Goal: Task Accomplishment & Management: Complete application form

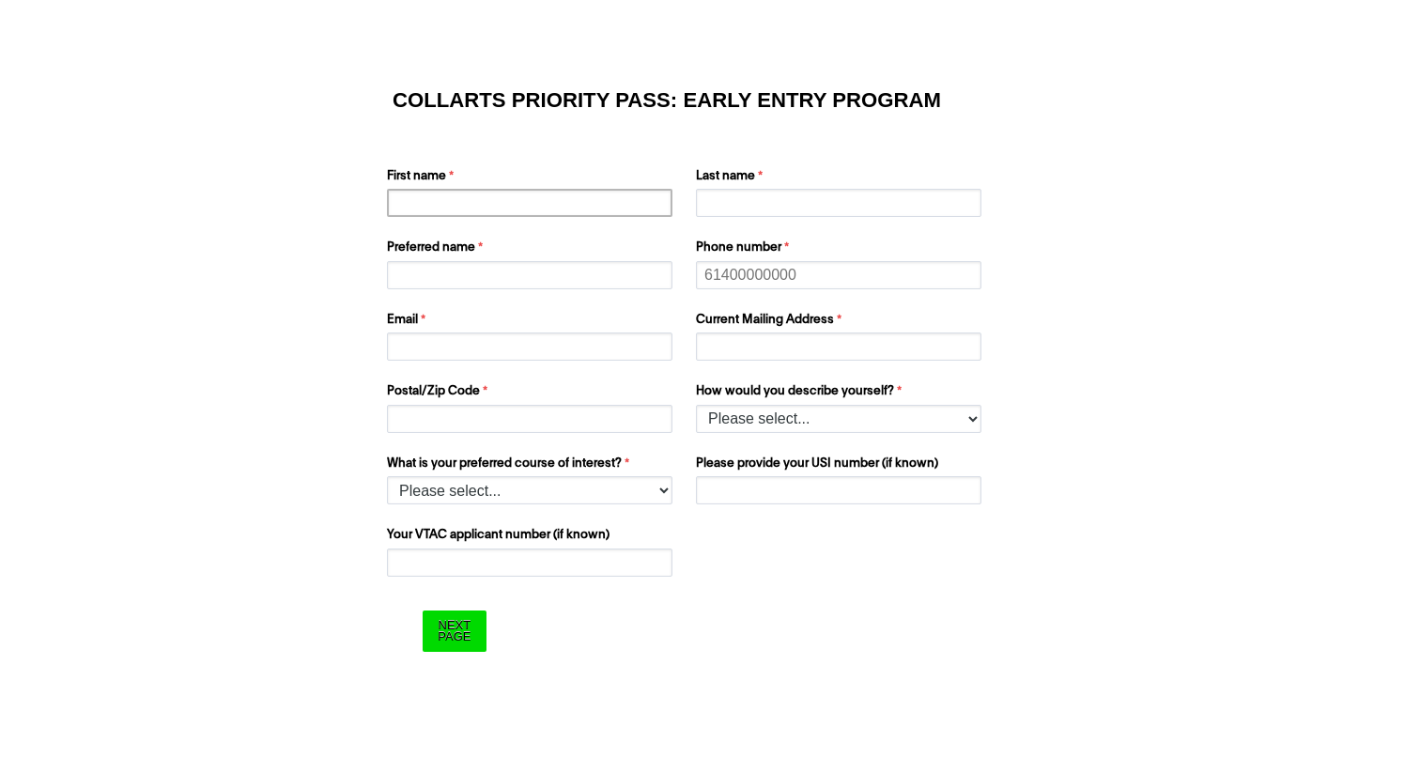
click at [416, 208] on input "First name" at bounding box center [530, 203] width 286 height 28
click at [403, 208] on input "scarlett" at bounding box center [530, 203] width 286 height 28
type input "Scarlett"
click at [726, 187] on label "Last name" at bounding box center [841, 178] width 290 height 23
click at [726, 189] on input "Last name" at bounding box center [839, 203] width 286 height 28
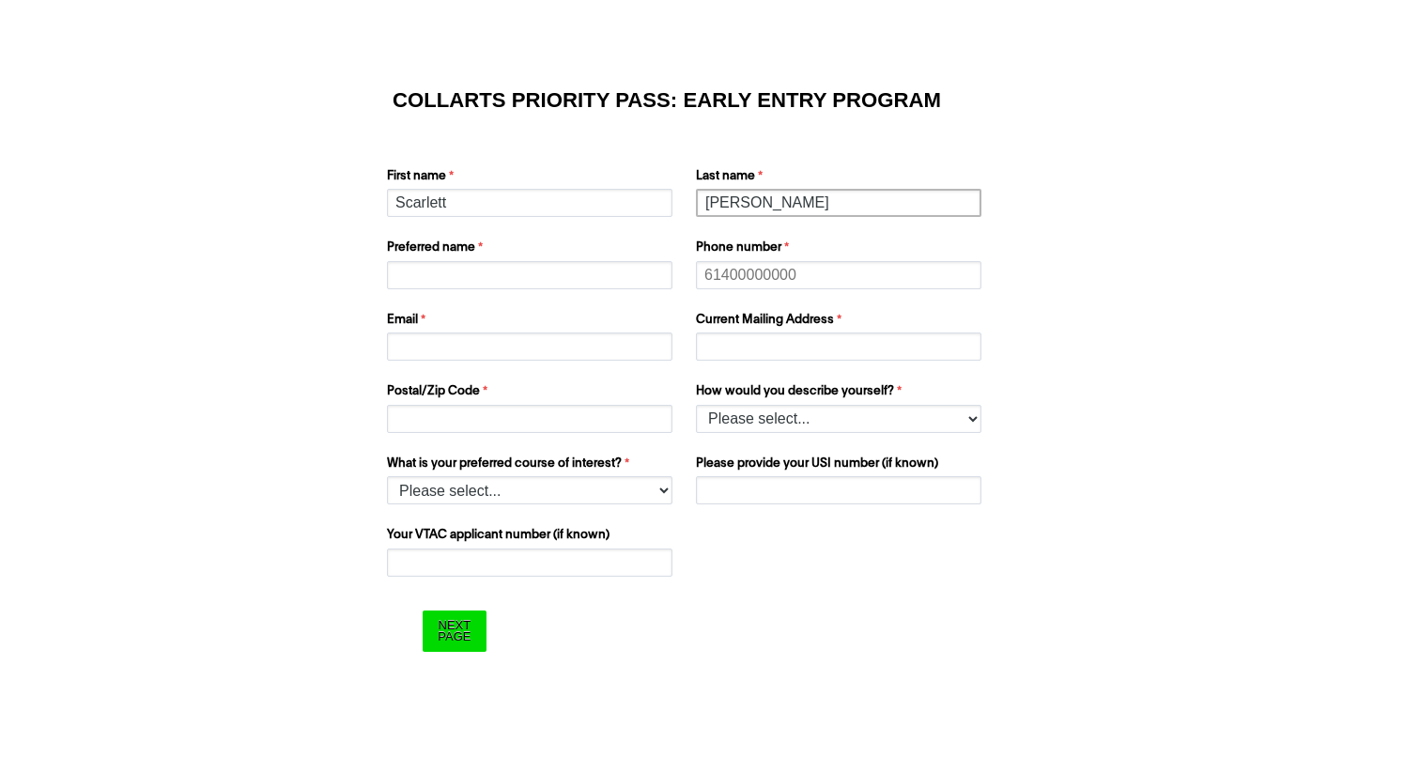
type input "[PERSON_NAME]"
click at [593, 281] on input "Preferred name" at bounding box center [530, 275] width 286 height 28
type input "Scarlett"
click at [779, 276] on input "Phone number" at bounding box center [839, 275] width 286 height 28
type input "0476658436"
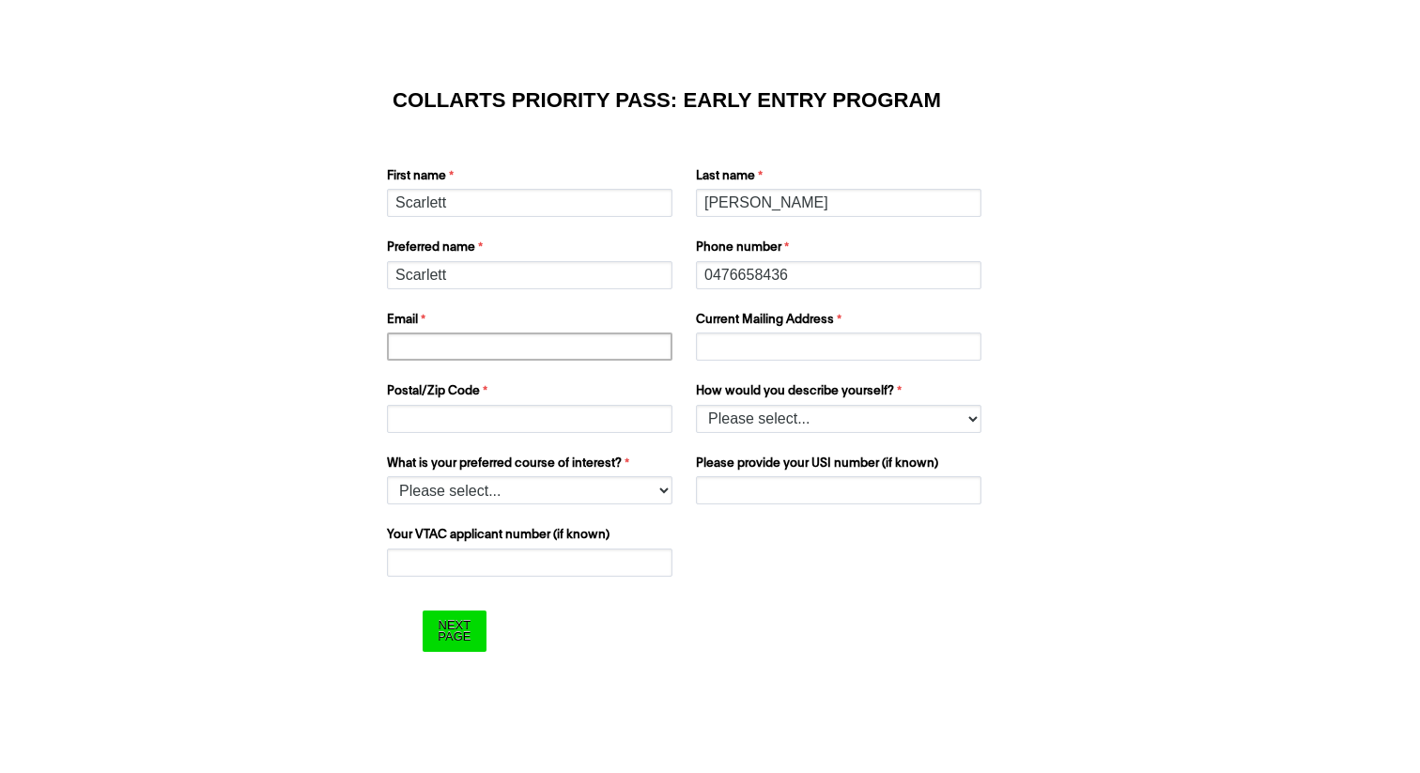
type input "[EMAIL_ADDRESS][DOMAIN_NAME]"
type input "[STREET_ADDRESS][PERSON_NAME]"
type input "3144"
click at [887, 415] on select "Please select... I’m currently in Year 12 I've completed Year 12 and took a gap…" at bounding box center [839, 419] width 286 height 28
select select "tfa_158"
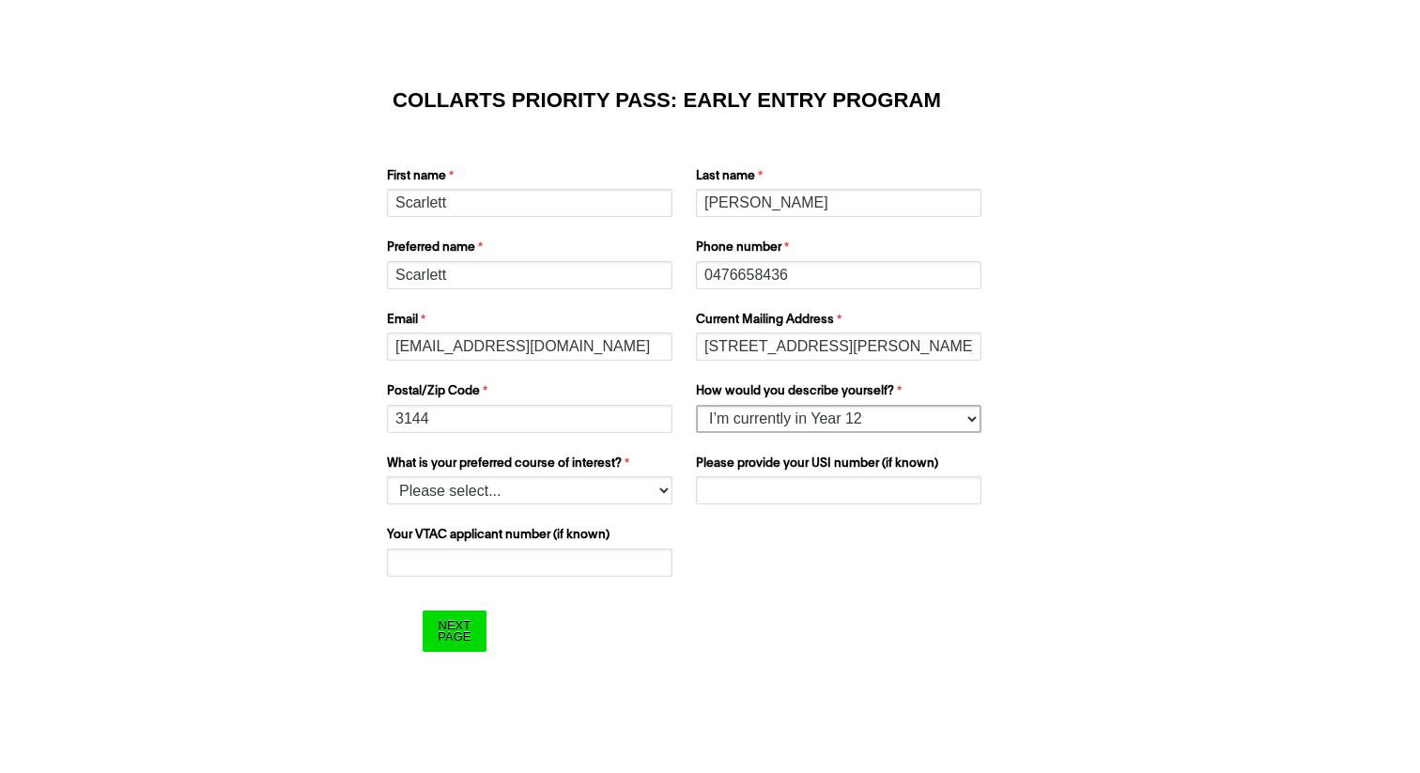
click at [696, 405] on select "Please select... I’m currently in Year 12 I've completed Year 12 and took a gap…" at bounding box center [839, 419] width 286 height 28
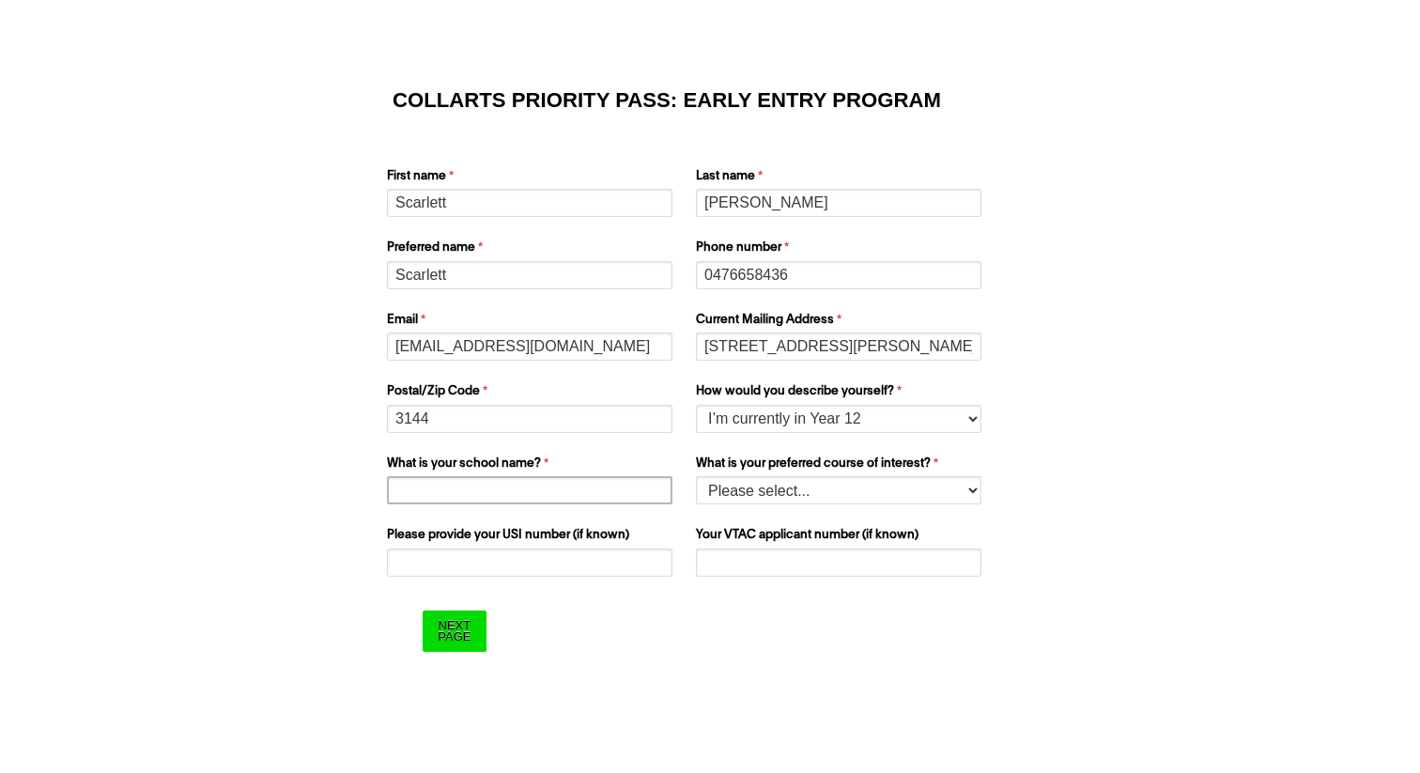
click at [617, 494] on input "What is your school name?" at bounding box center [530, 490] width 286 height 28
paste input "methodist [DEMOGRAPHIC_DATA]' college"
click at [406, 494] on input "methodist [DEMOGRAPHIC_DATA]' college" at bounding box center [530, 490] width 286 height 28
click at [470, 494] on input "Methodist [DEMOGRAPHIC_DATA]' college" at bounding box center [530, 490] width 286 height 28
click at [531, 494] on input "Methodist [DEMOGRAPHIC_DATA]' college" at bounding box center [530, 490] width 286 height 28
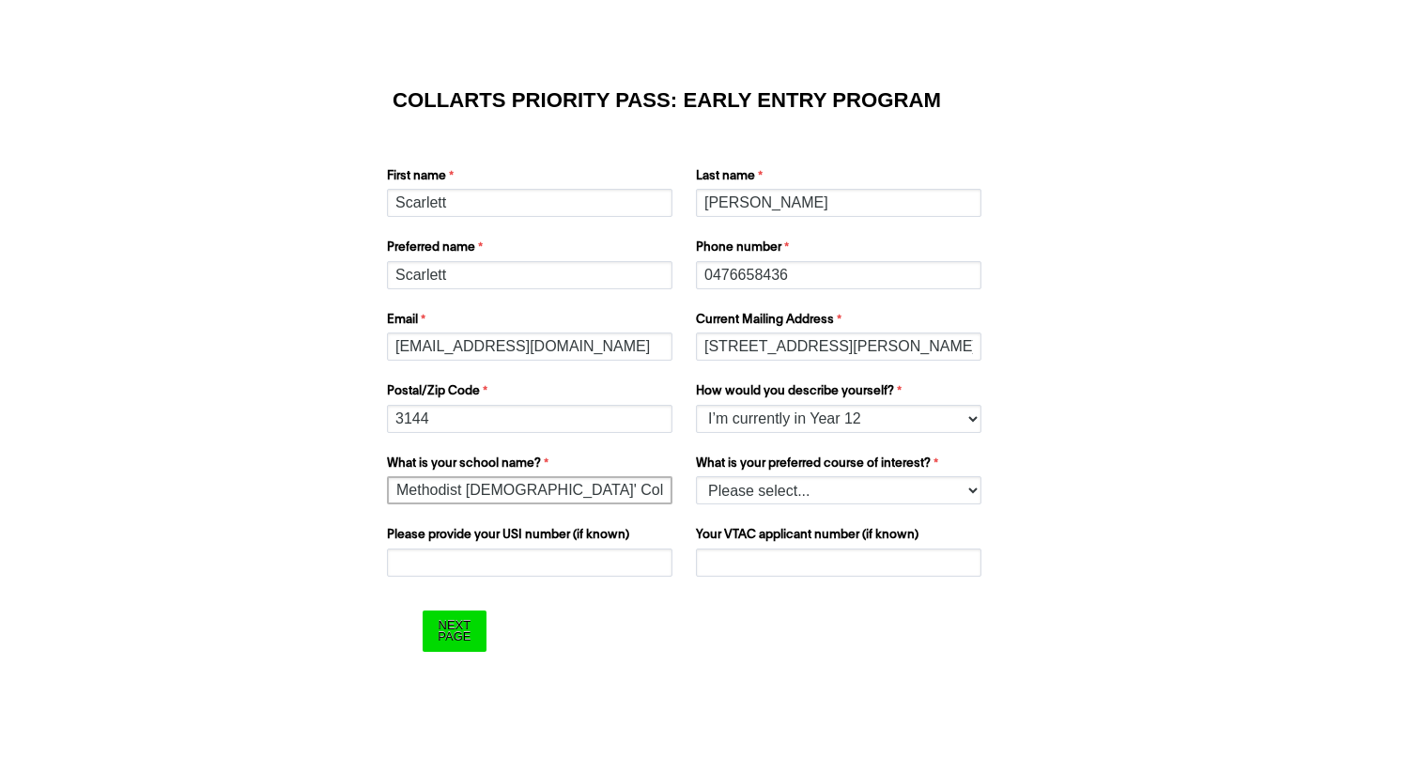
type input "Methodist [DEMOGRAPHIC_DATA]' College"
click at [947, 498] on select "Please select... 2D Animation Acting Audio Engineering Comedy Digital & Social …" at bounding box center [839, 490] width 286 height 28
select select "tfa_1216"
click at [696, 476] on select "Please select... 2D Animation Acting Audio Engineering Comedy Digital & Social …" at bounding box center [839, 490] width 286 height 28
click at [629, 565] on input "Please provide your USI number (if known)" at bounding box center [530, 563] width 286 height 28
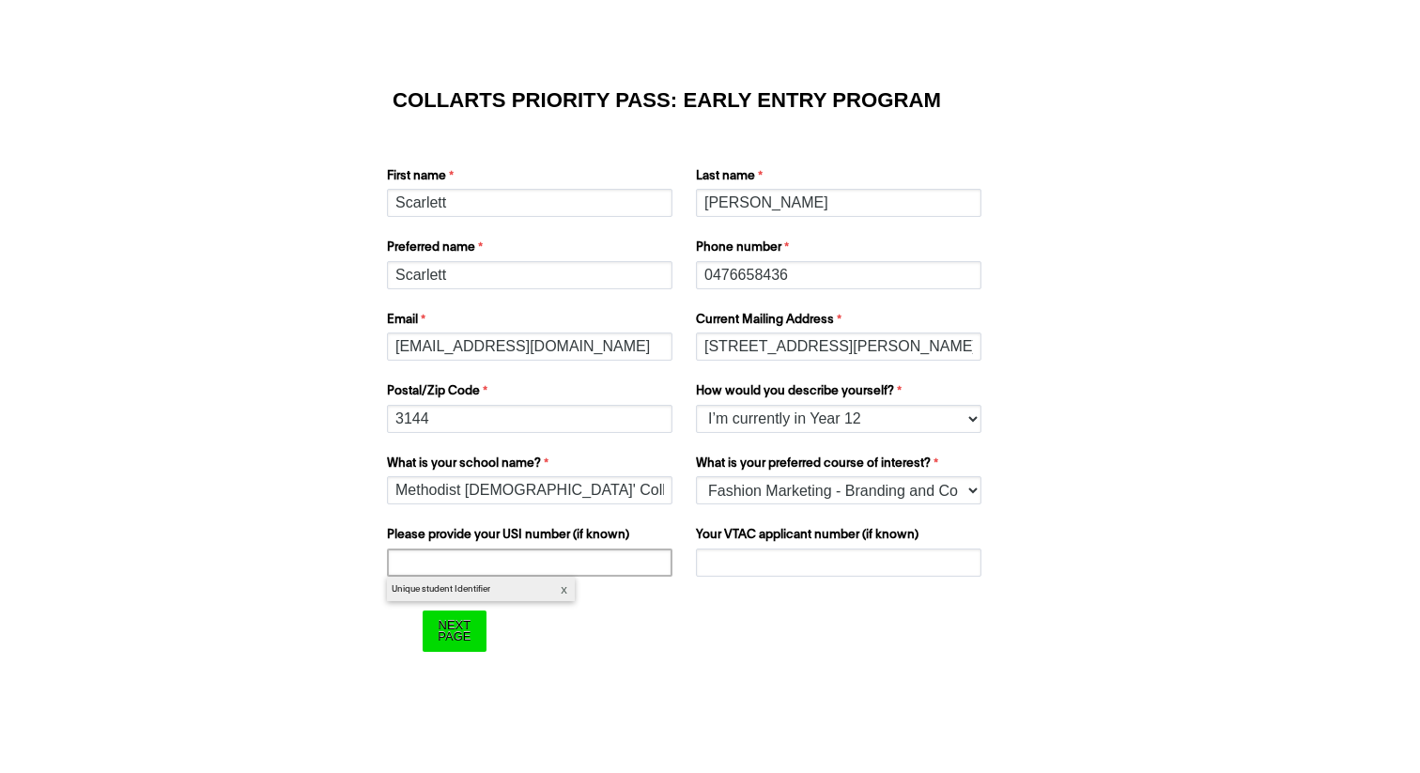
paste input "6E39U5RJVP"
type input "6E39U5RJVP"
click at [776, 561] on input "Your VTAC applicant number (if known)" at bounding box center [839, 563] width 286 height 28
click at [770, 554] on input "Your VTAC applicant number (if known)" at bounding box center [839, 563] width 286 height 28
paste input "60023268G"
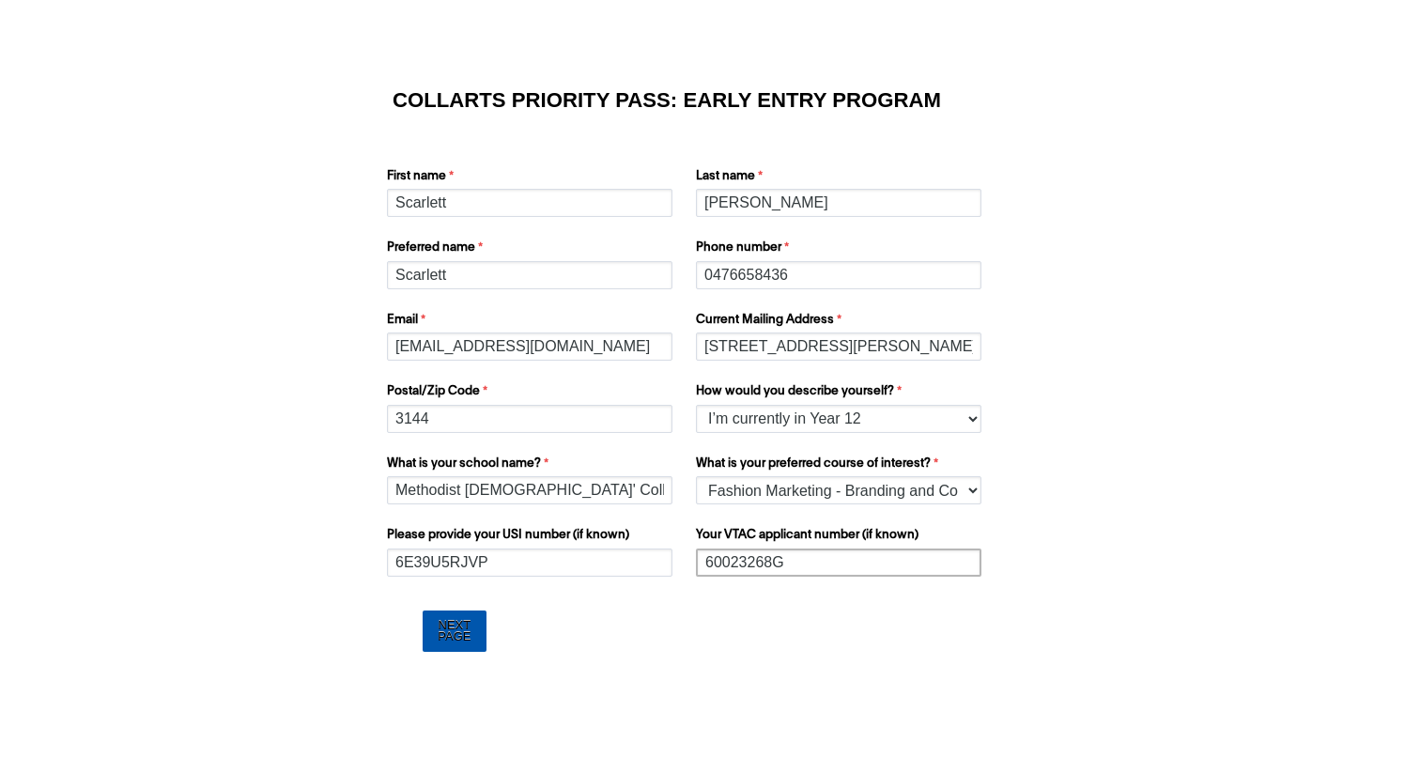
type input "60023268G"
click at [458, 631] on input "Next Page" at bounding box center [454, 631] width 63 height 40
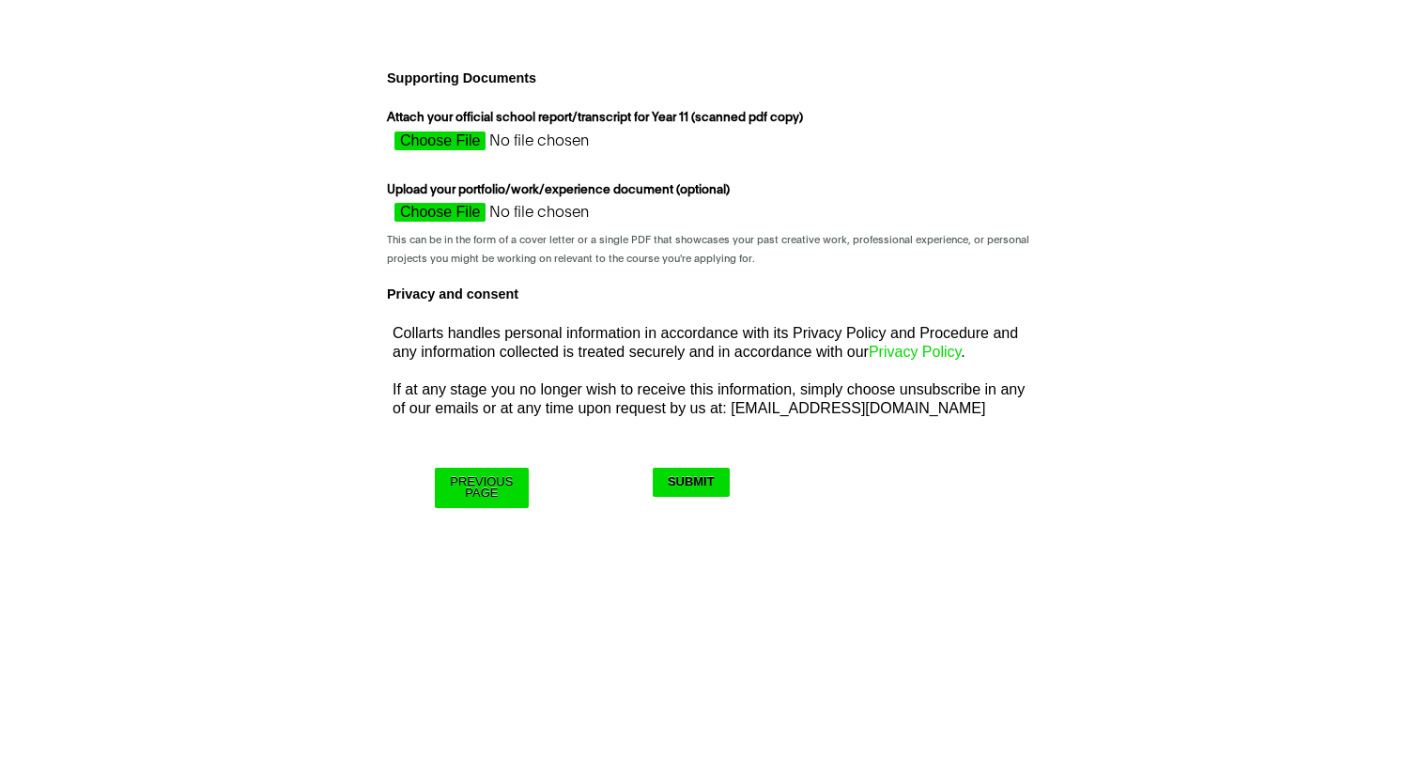
drag, startPoint x: 553, startPoint y: 143, endPoint x: 763, endPoint y: 144, distance: 209.5
click at [763, 144] on div "Attach your official school report/transcript for Year 11 (scanned pdf copy)" at bounding box center [710, 134] width 661 height 58
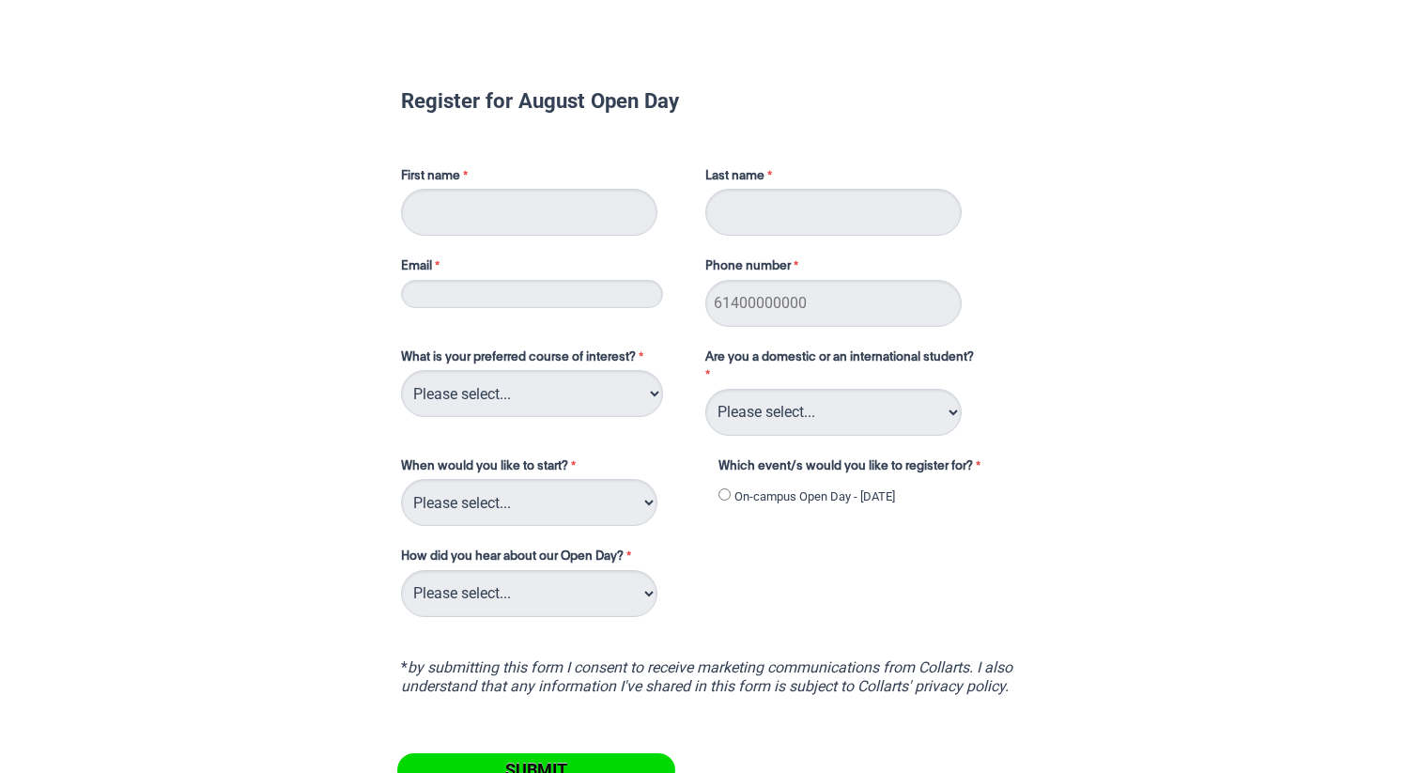
click at [501, 237] on div "First name" at bounding box center [544, 201] width 301 height 77
click at [492, 221] on input "First name" at bounding box center [529, 212] width 256 height 47
type input "Scarlett"
type input "[PERSON_NAME]"
type input "[EMAIL_ADDRESS][DOMAIN_NAME]"
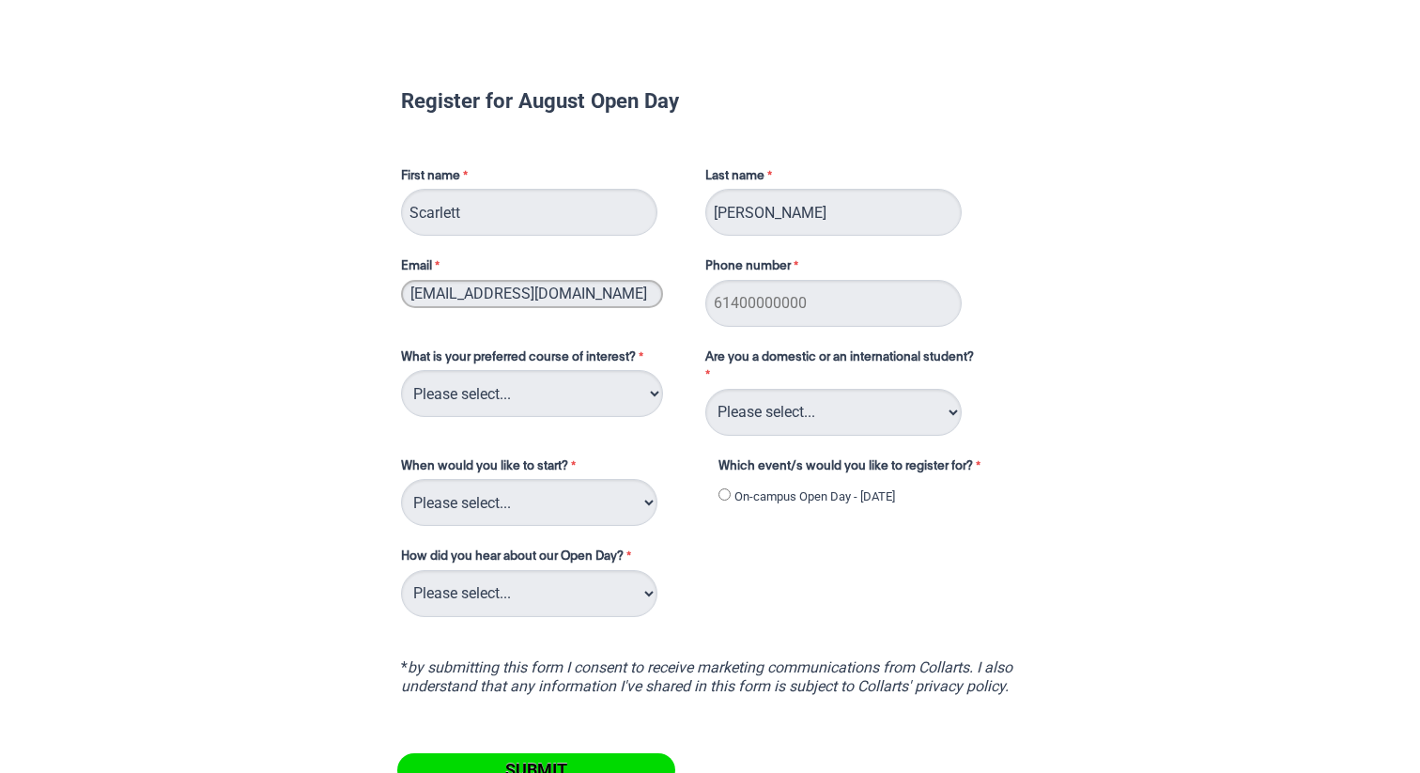
type input "0476658436"
click at [586, 388] on select "Please select... 2D Animation Acting Audio Engineering Circus Arts Comedy Digit…" at bounding box center [532, 393] width 262 height 47
select select "tfa_221"
click at [401, 370] on select "Please select... 2D Animation Acting Audio Engineering Circus Arts Comedy Digit…" at bounding box center [532, 393] width 262 height 47
click at [862, 434] on select "Please select... Domestic Student International Student" at bounding box center [834, 412] width 256 height 47
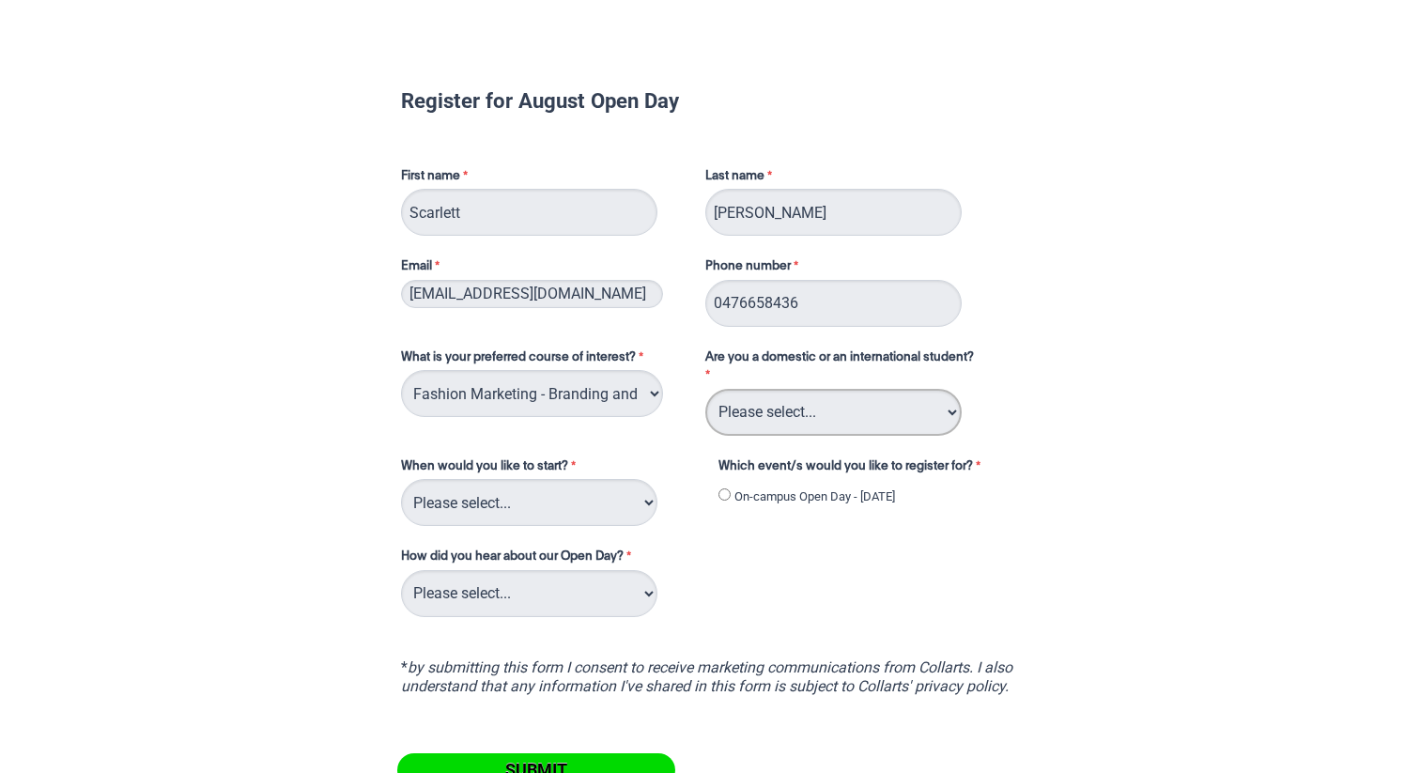
select select "tfa_126"
click at [706, 389] on select "Please select... Domestic Student International Student" at bounding box center [834, 412] width 256 height 47
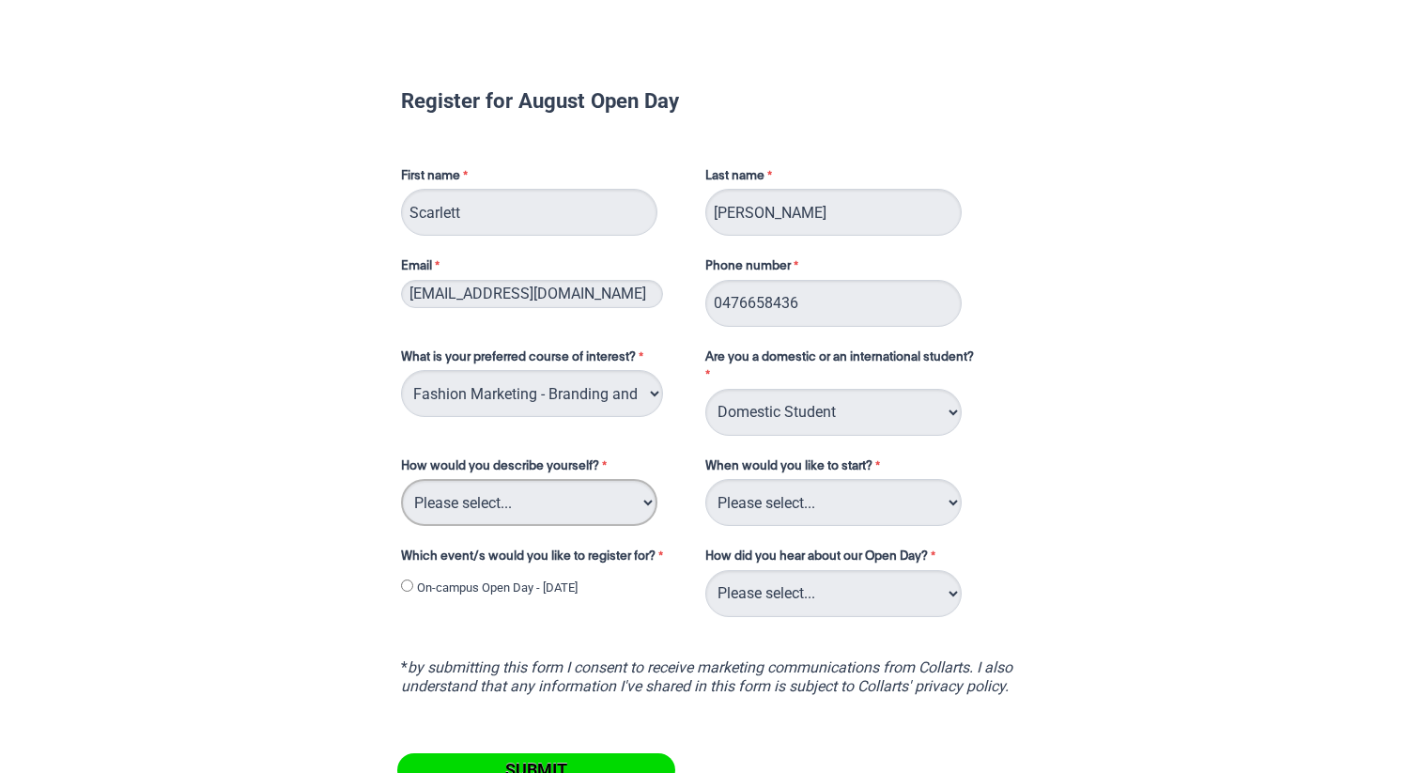
click at [630, 500] on select "Please select... I've completed Year 12 I'm looking for a career change I'm alr…" at bounding box center [529, 502] width 256 height 47
select select "tfa_233"
click at [401, 479] on select "Please select... I've completed Year 12 I'm looking for a career change I'm alr…" at bounding box center [529, 502] width 256 height 47
click at [897, 505] on select "Please select... Trimester 3 2025, starting September 2025 Trimester 1 2026, st…" at bounding box center [834, 502] width 256 height 47
select select "tfa_234"
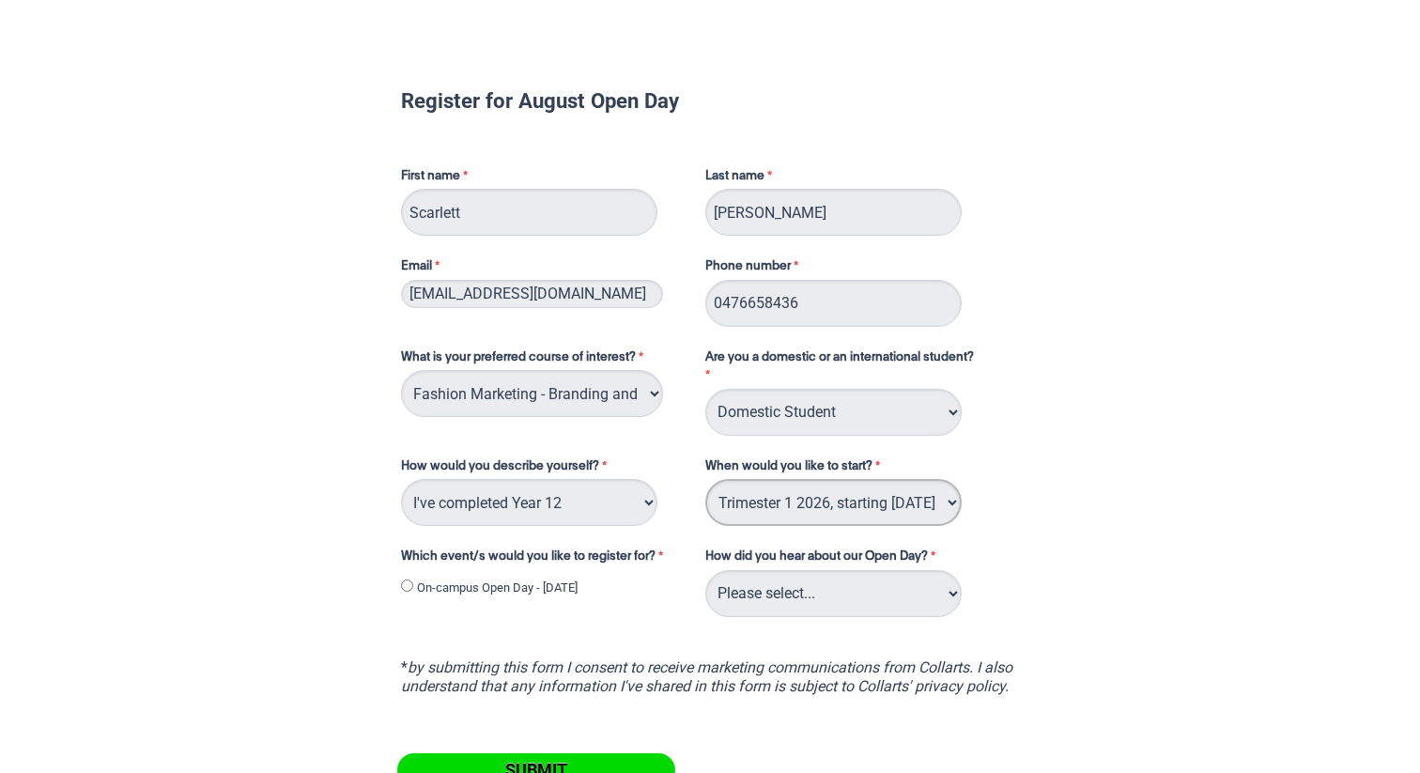
click at [706, 479] on select "Please select... Trimester 3 2025, starting September 2025 Trimester 1 2026, st…" at bounding box center [834, 502] width 256 height 47
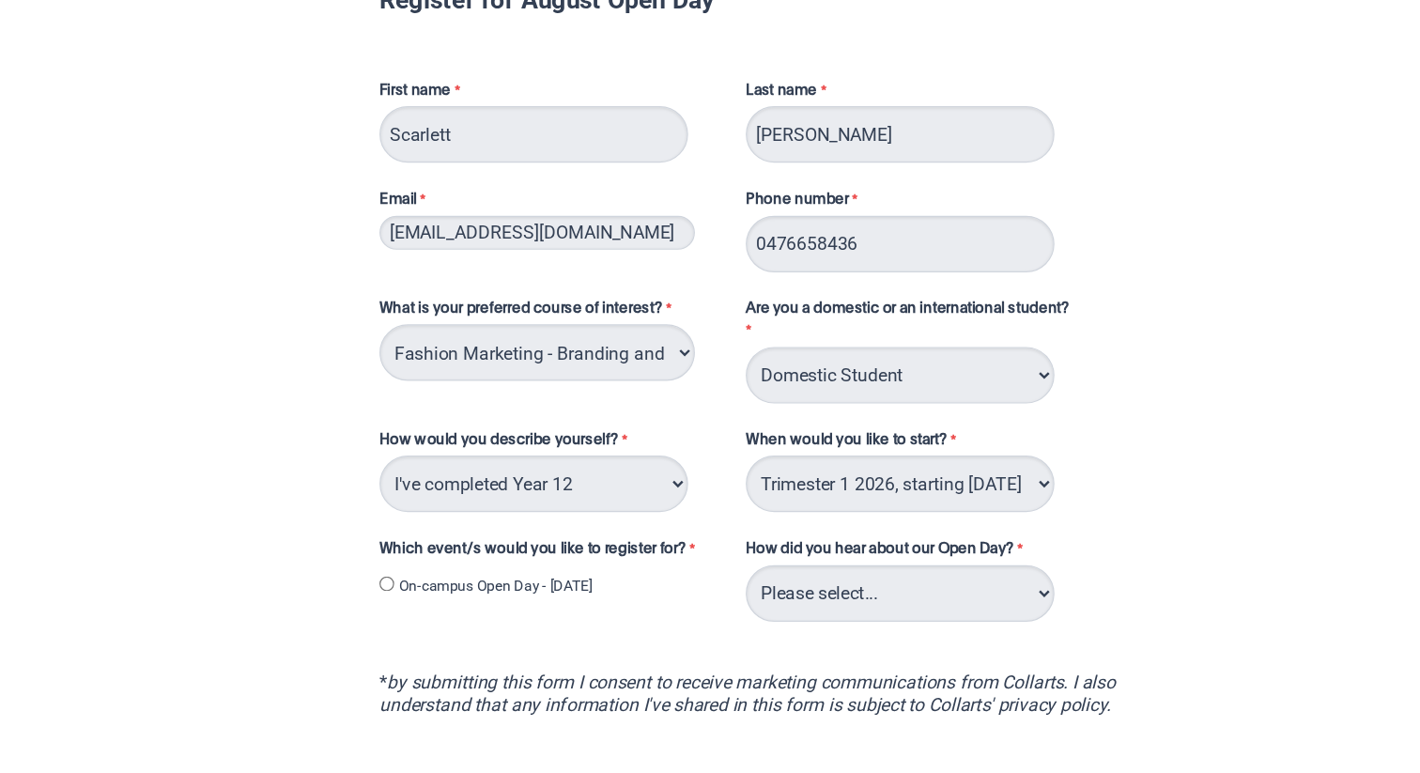
drag, startPoint x: 887, startPoint y: 549, endPoint x: 408, endPoint y: 593, distance: 481.1
click at [408, 593] on span "On-campus Open Day - 30 August 2025" at bounding box center [495, 589] width 188 height 23
click at [404, 584] on input "On-campus Open Day - 30 August 2025" at bounding box center [407, 586] width 12 height 12
radio input "true"
click at [813, 604] on select "Please select... Career Advisor Career Expo Collarts Newsletter/Email Collarts …" at bounding box center [834, 593] width 256 height 47
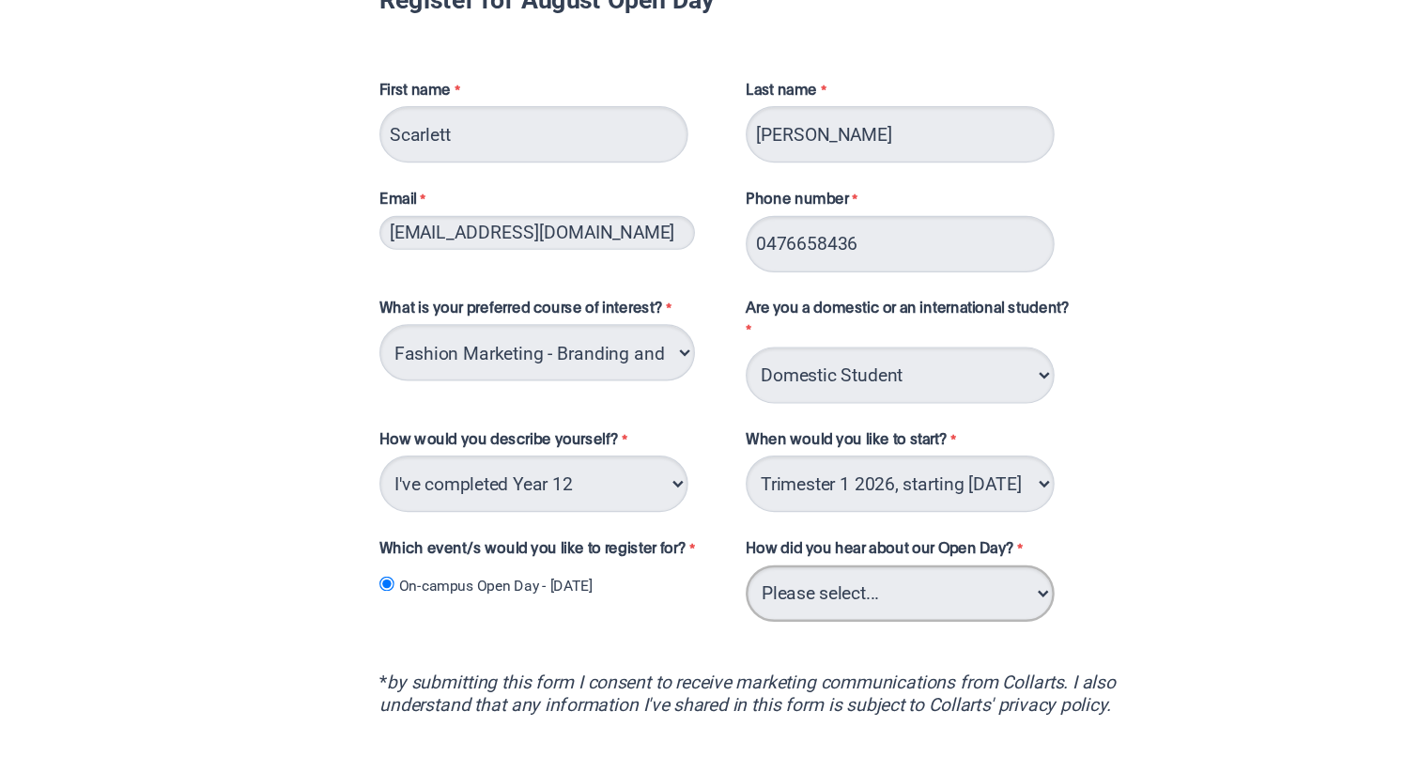
select select "tfa_143"
click at [706, 570] on select "Please select... Career Advisor Career Expo Collarts Newsletter/Email Collarts …" at bounding box center [834, 593] width 256 height 47
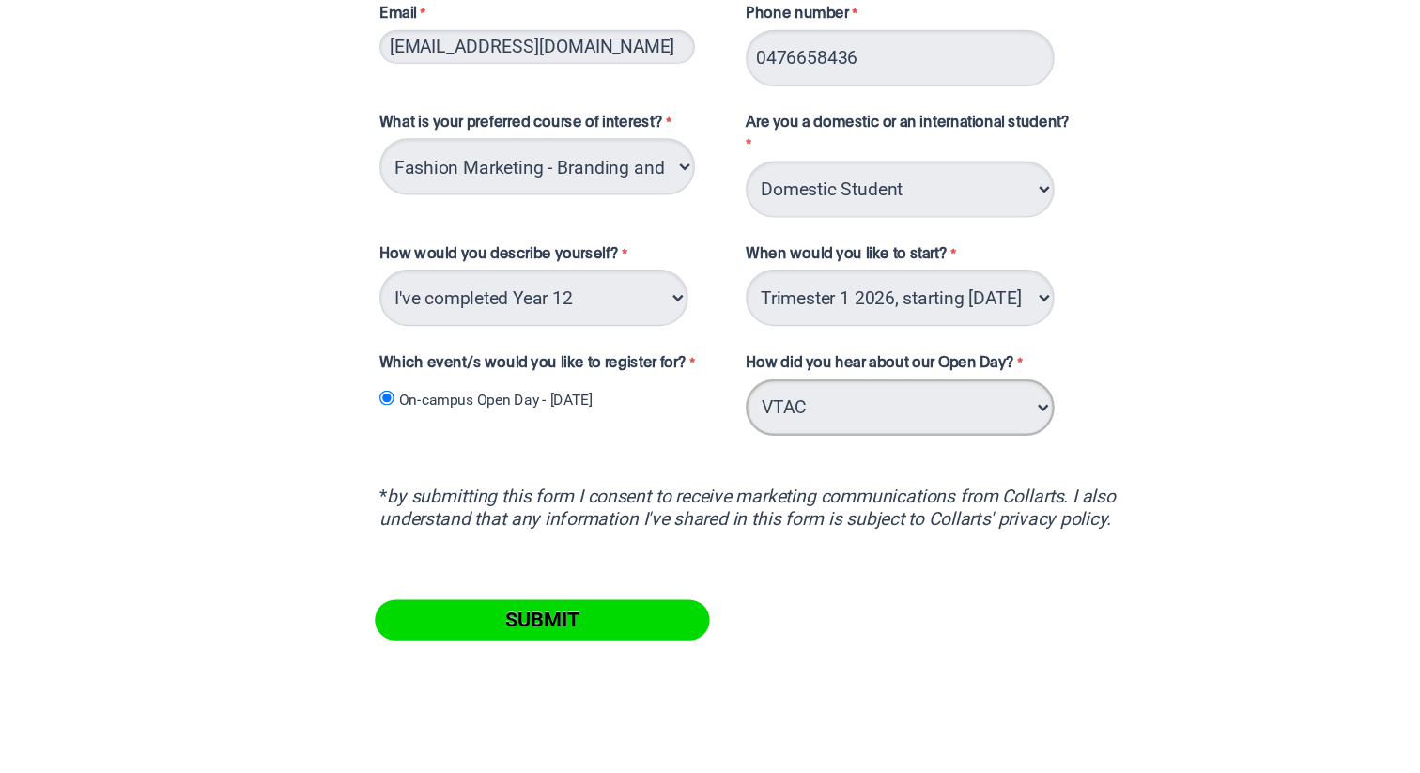
scroll to position [126, 0]
click at [548, 640] on input "Submit" at bounding box center [536, 645] width 278 height 34
